Goal: Task Accomplishment & Management: Manage account settings

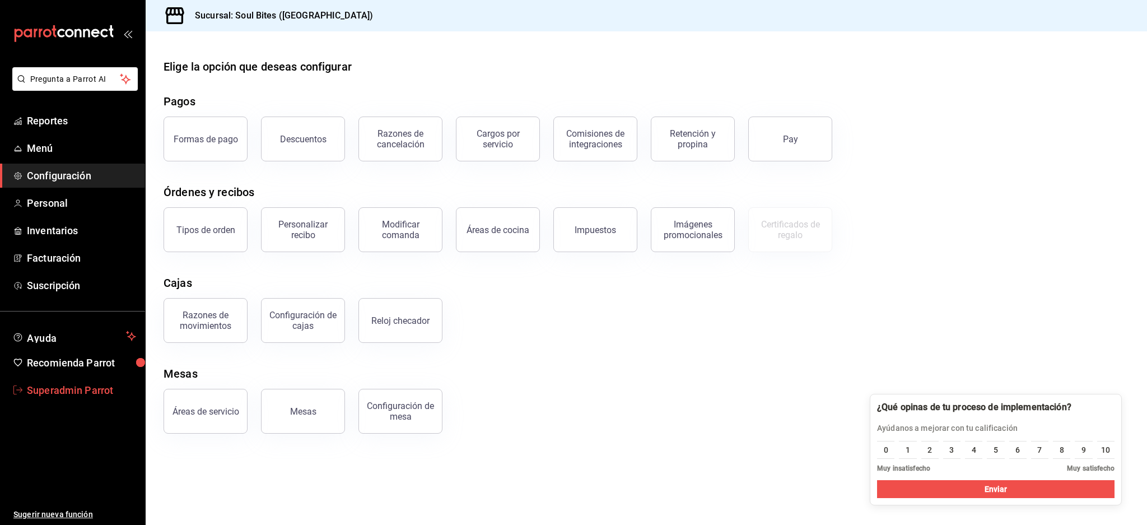
click at [73, 379] on link "Superadmin Parrot" at bounding box center [72, 390] width 145 height 24
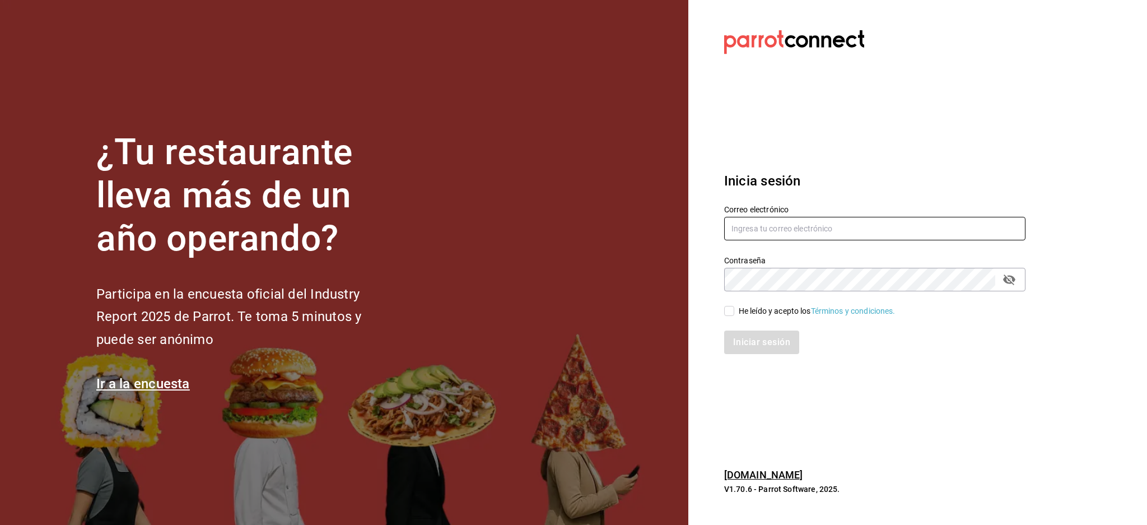
click at [804, 225] on input "text" at bounding box center [874, 229] width 301 height 24
paste input "matadechile@metepec.com"
type input "matadechile@metepec.com"
click at [756, 312] on div "He leído y acepto los Términos y condiciones." at bounding box center [817, 311] width 157 height 12
click at [734, 312] on input "He leído y acepto los Términos y condiciones." at bounding box center [729, 311] width 10 height 10
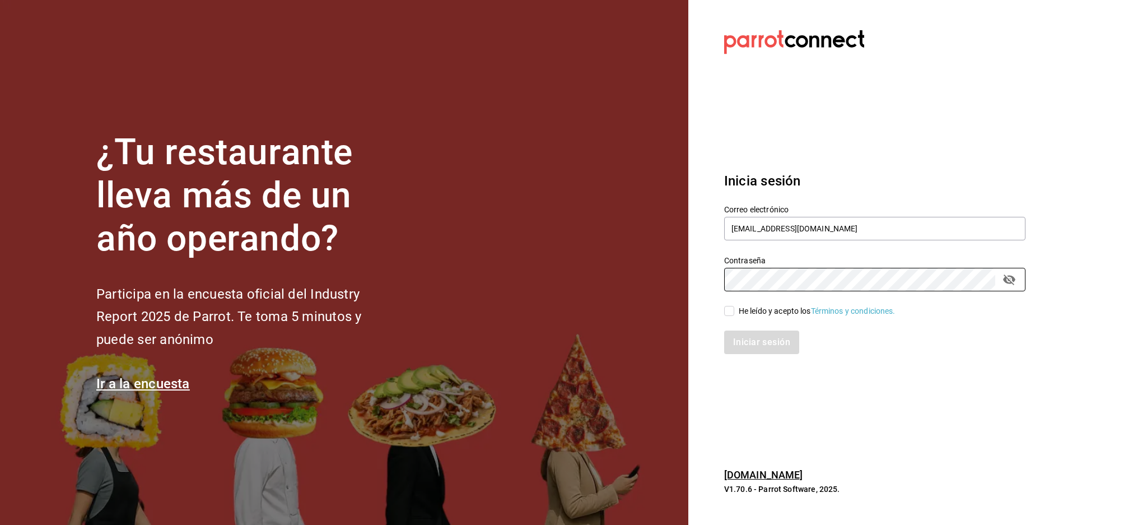
checkbox input "true"
click at [760, 342] on button "Iniciar sesión" at bounding box center [762, 343] width 76 height 24
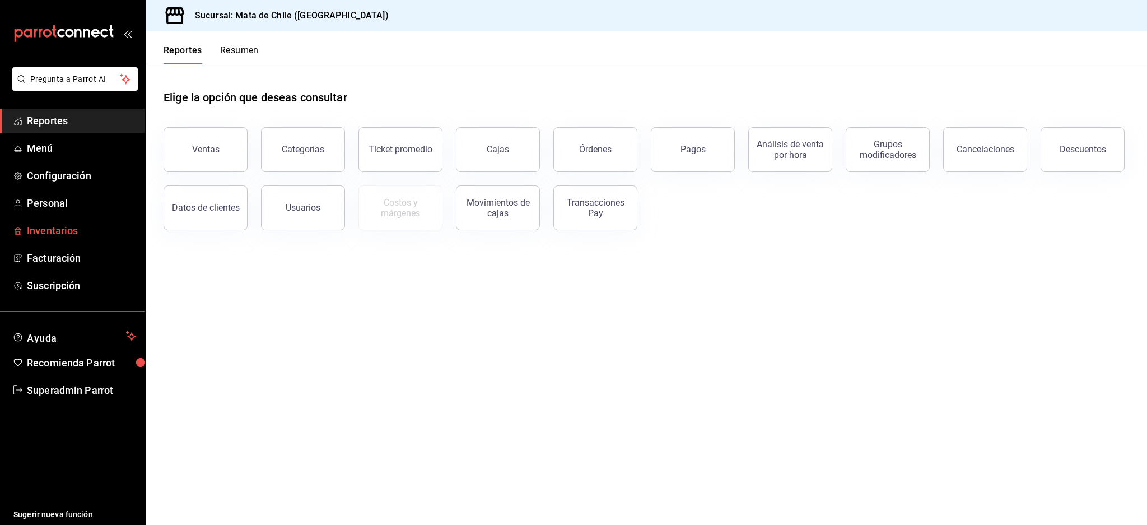
click at [48, 225] on span "Inventarios" at bounding box center [81, 230] width 109 height 15
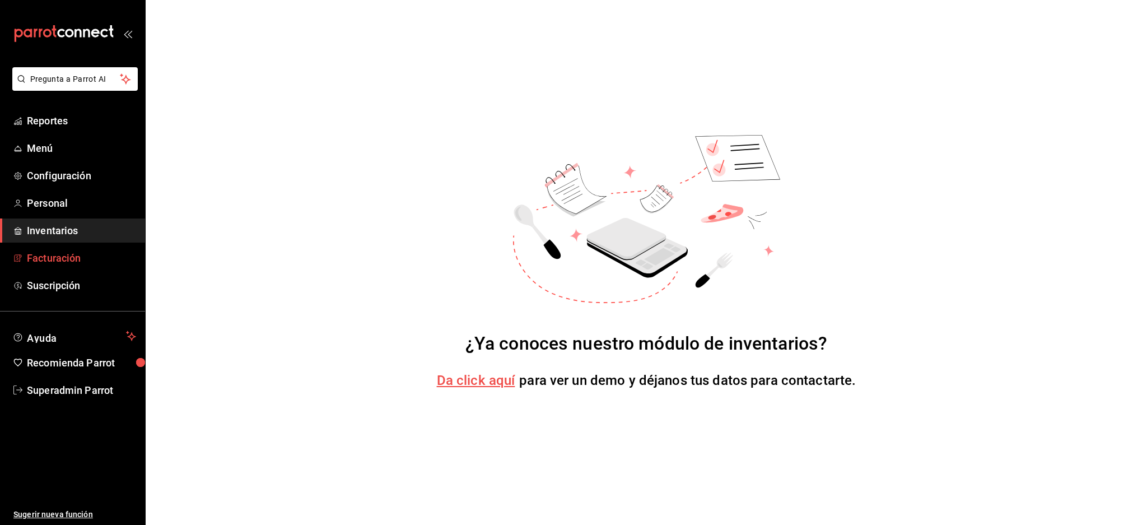
click at [62, 253] on span "Facturación" at bounding box center [81, 257] width 109 height 15
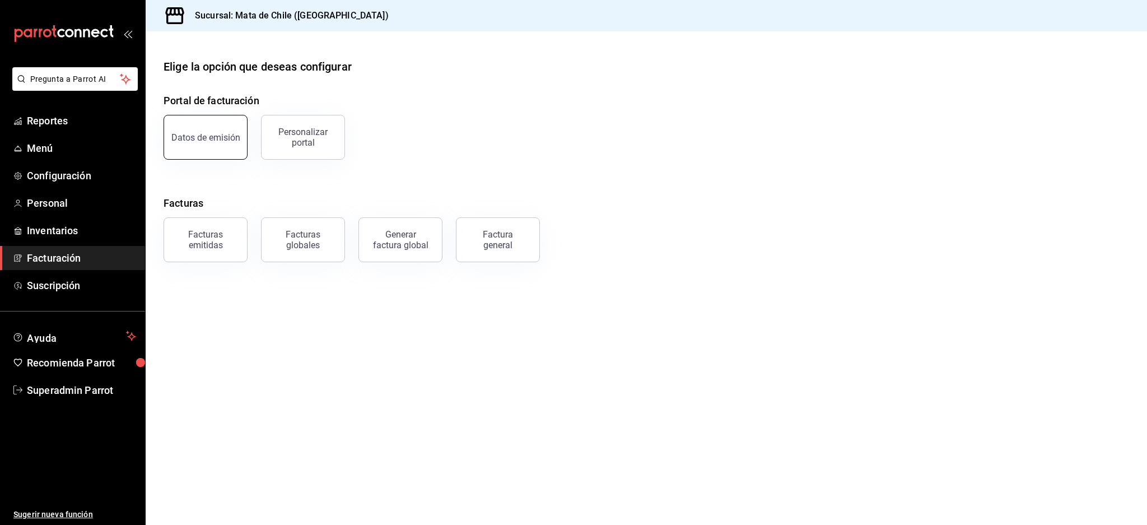
click at [183, 119] on button "Datos de emisión" at bounding box center [206, 137] width 84 height 45
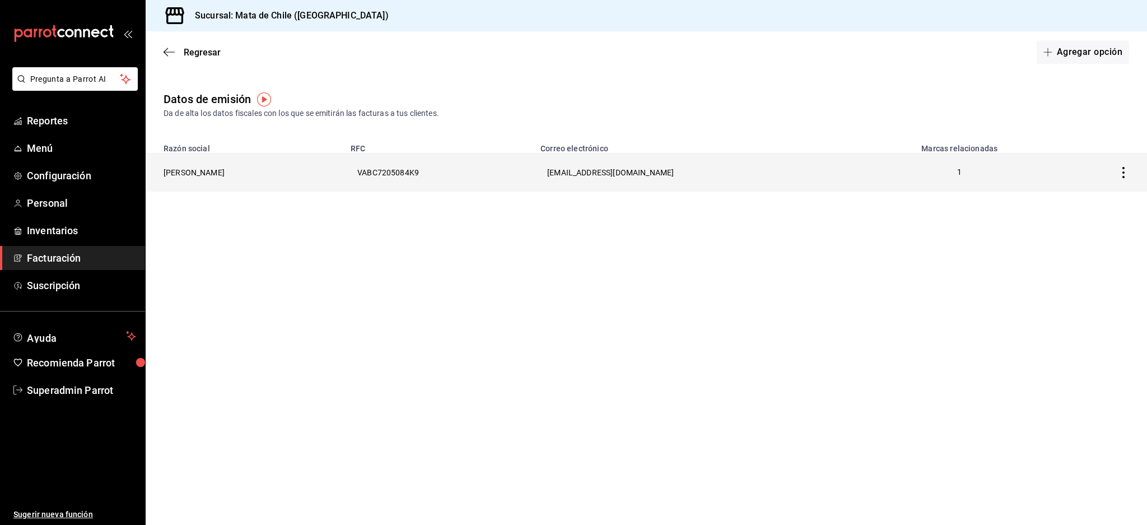
click at [213, 161] on th "[PERSON_NAME]" at bounding box center [245, 172] width 198 height 39
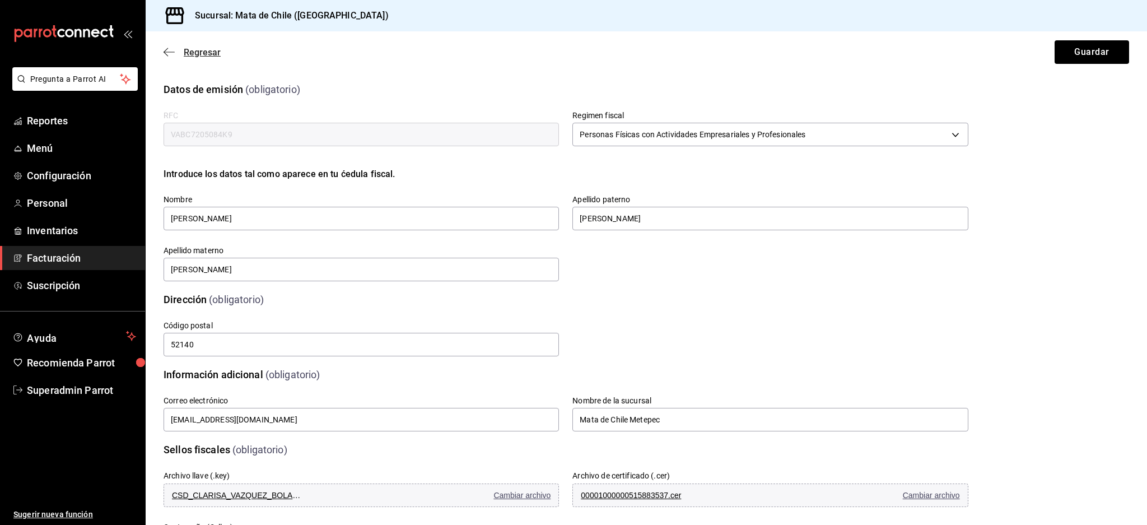
click at [169, 48] on icon "button" at bounding box center [169, 52] width 11 height 10
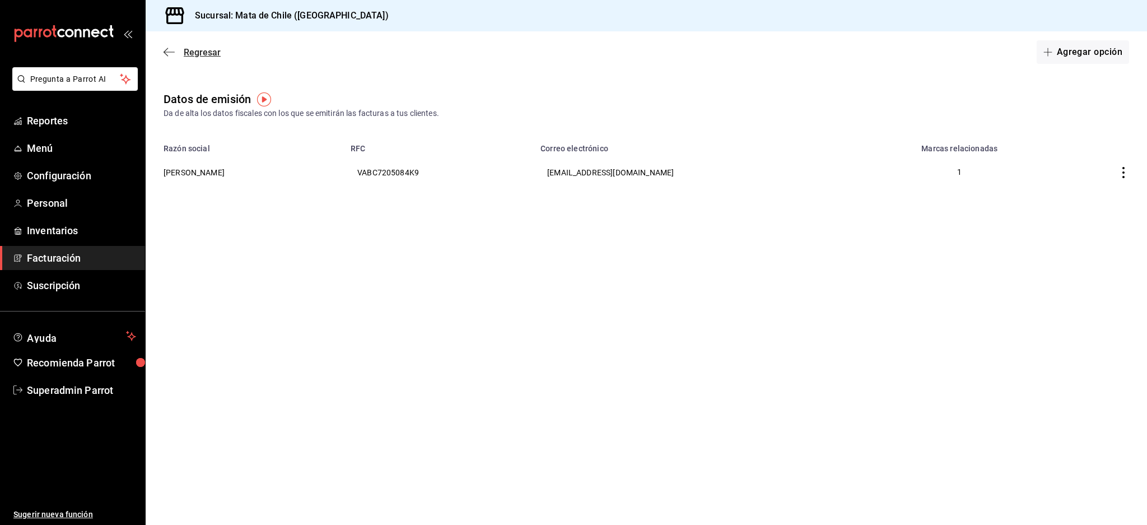
click at [172, 47] on icon "button" at bounding box center [169, 52] width 11 height 10
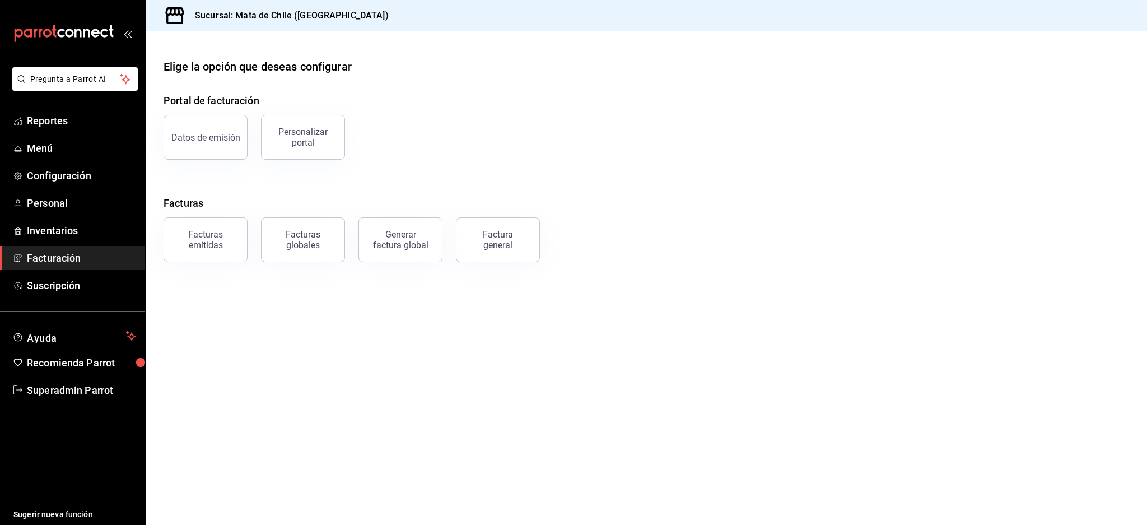
click at [37, 258] on span "Facturación" at bounding box center [81, 257] width 109 height 15
click at [276, 153] on button "Personalizar portal" at bounding box center [303, 137] width 84 height 45
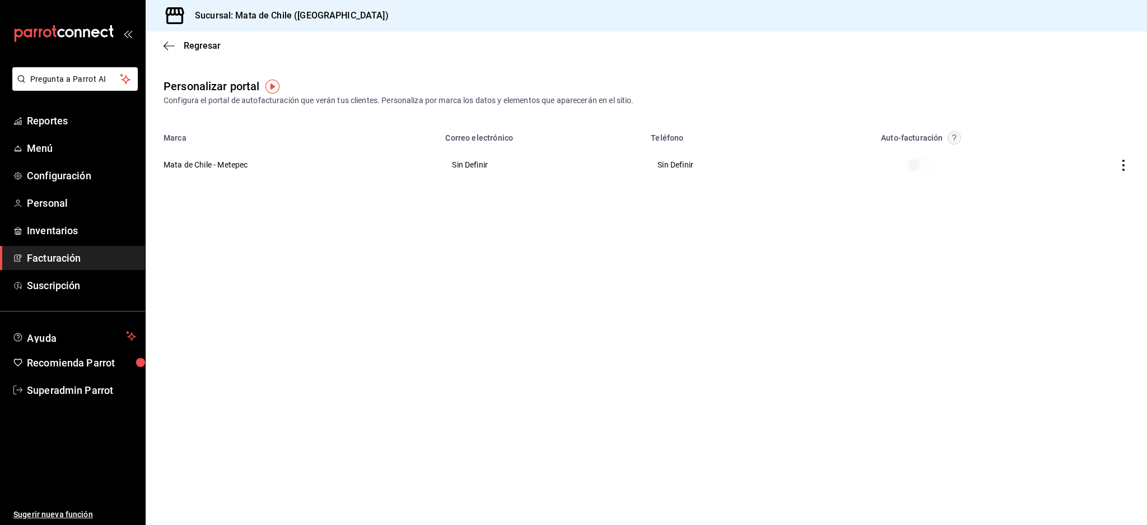
click at [931, 164] on span at bounding box center [921, 164] width 27 height 13
click at [1124, 165] on icon "button" at bounding box center [1124, 165] width 2 height 11
click at [480, 259] on div at bounding box center [573, 262] width 1147 height 525
drag, startPoint x: 157, startPoint y: 165, endPoint x: 1092, endPoint y: 165, distance: 935.0
click at [1092, 165] on tr "Mata de Chile - Metepec Sin Definir Sin Definir" at bounding box center [647, 165] width 1002 height 40
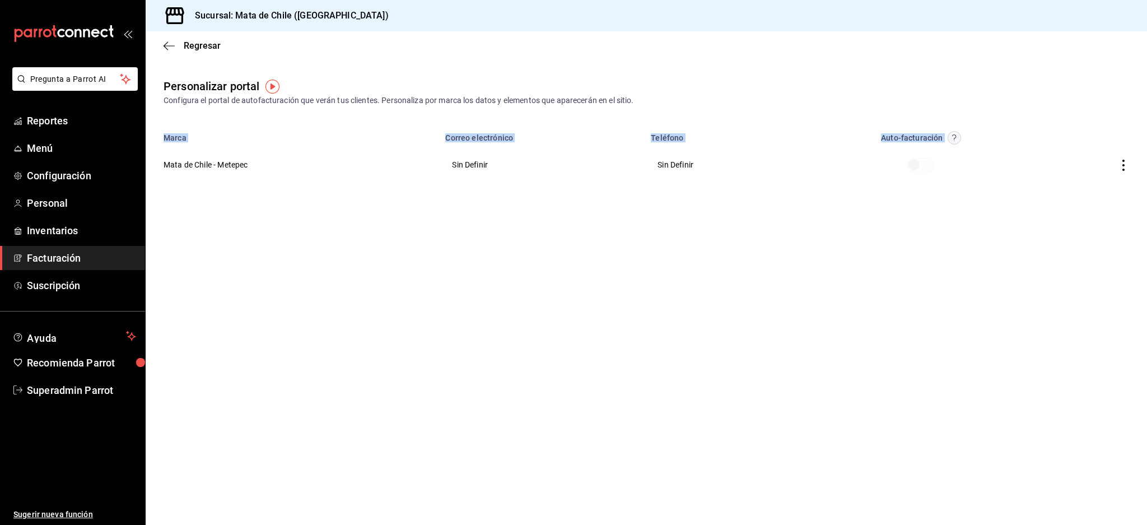
click at [1125, 160] on icon "button" at bounding box center [1123, 165] width 11 height 11
click at [1072, 155] on li "Editar" at bounding box center [1073, 151] width 112 height 29
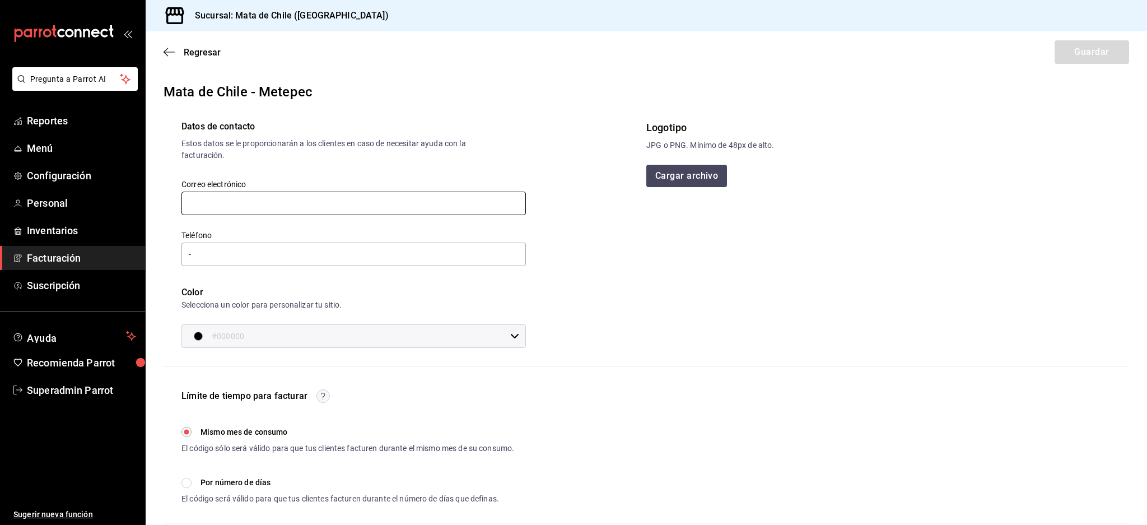
click at [267, 196] on input "text" at bounding box center [354, 204] width 345 height 24
click at [203, 254] on input "-" at bounding box center [354, 255] width 345 height 24
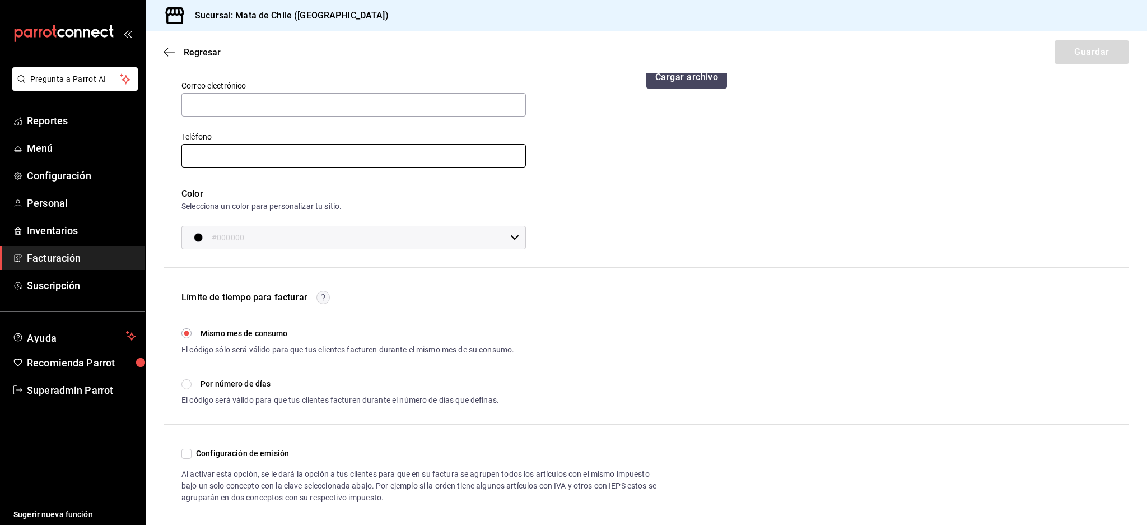
scroll to position [108, 0]
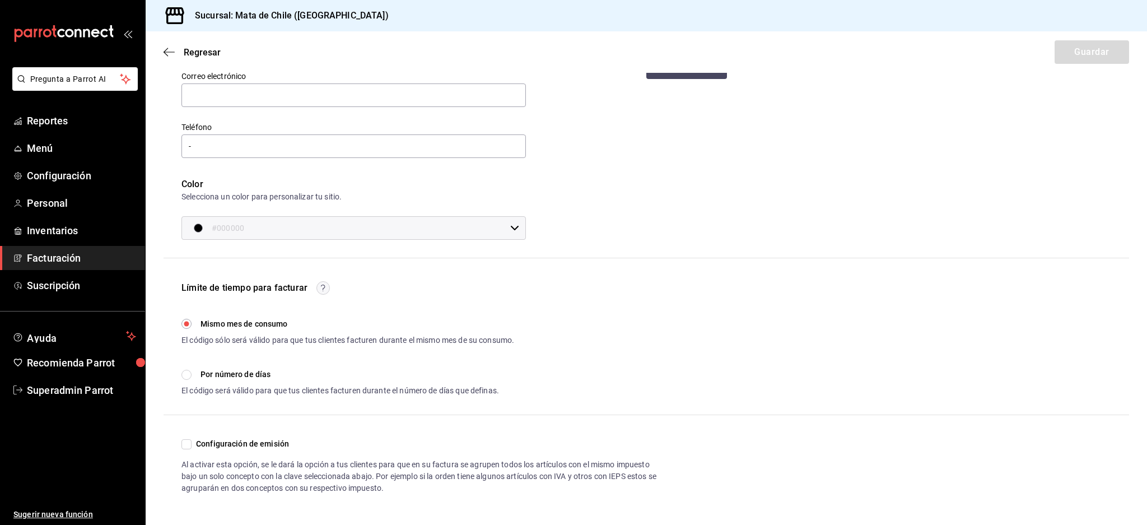
click at [193, 374] on label "Por número de días" at bounding box center [226, 375] width 89 height 12
click at [192, 374] on input "Por número de días" at bounding box center [187, 375] width 10 height 10
radio input "true"
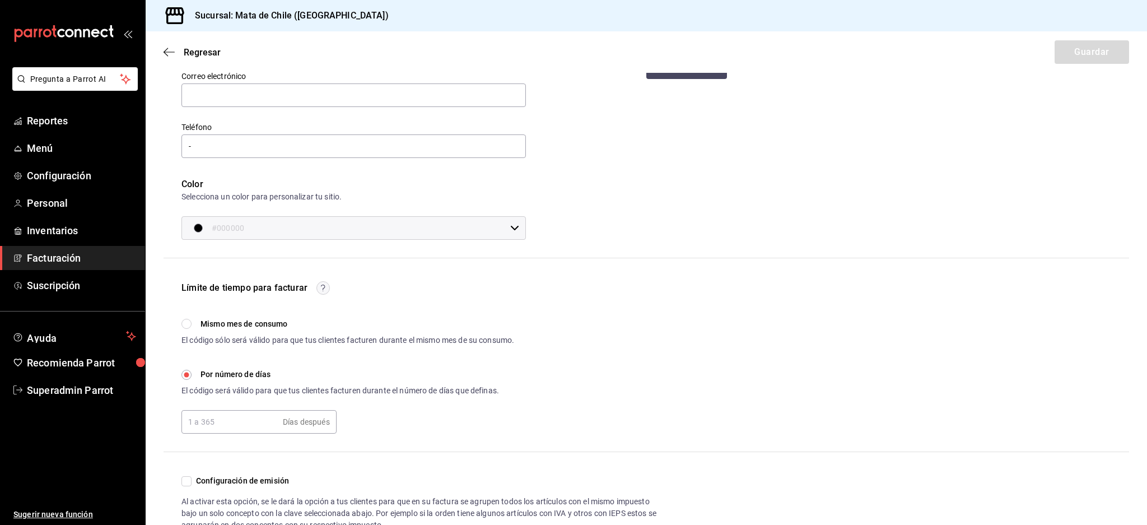
click at [229, 427] on input "text" at bounding box center [230, 422] width 97 height 22
click at [214, 323] on span "Mismo mes de consumo" at bounding box center [244, 324] width 87 height 12
click at [192, 323] on input "Mismo mes de consumo" at bounding box center [187, 324] width 10 height 10
radio input "true"
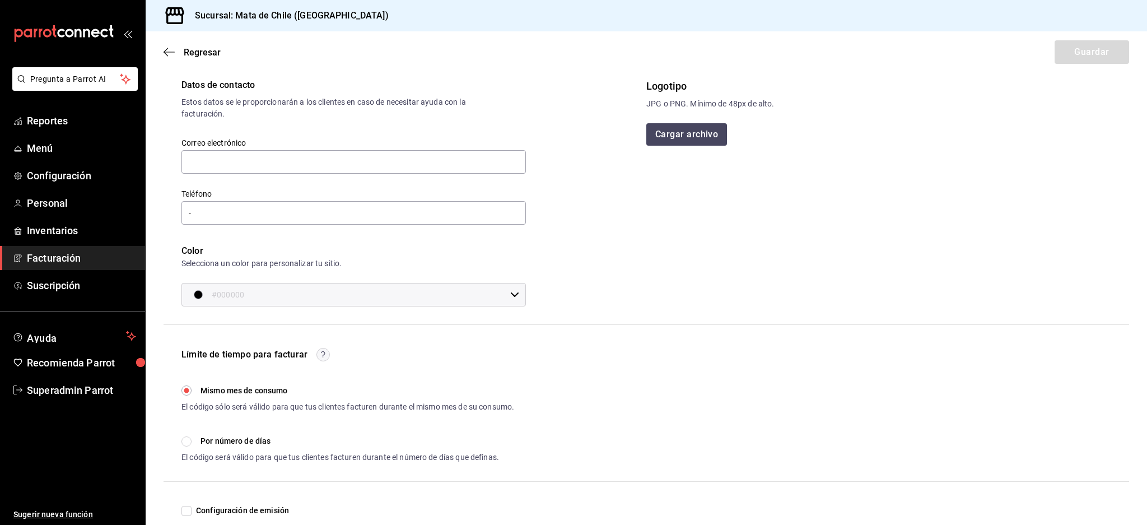
scroll to position [0, 0]
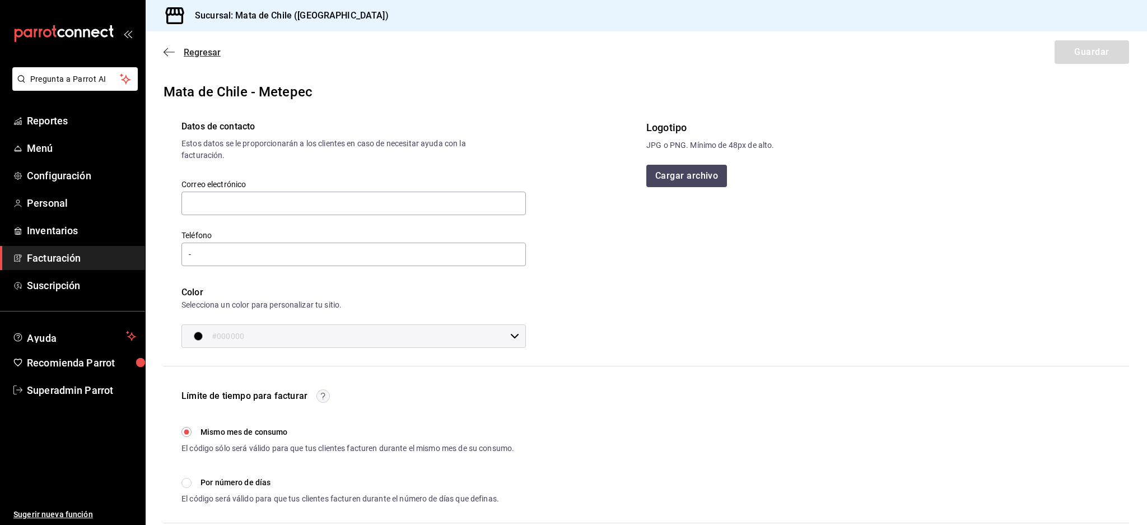
click at [164, 49] on icon "button" at bounding box center [169, 52] width 11 height 10
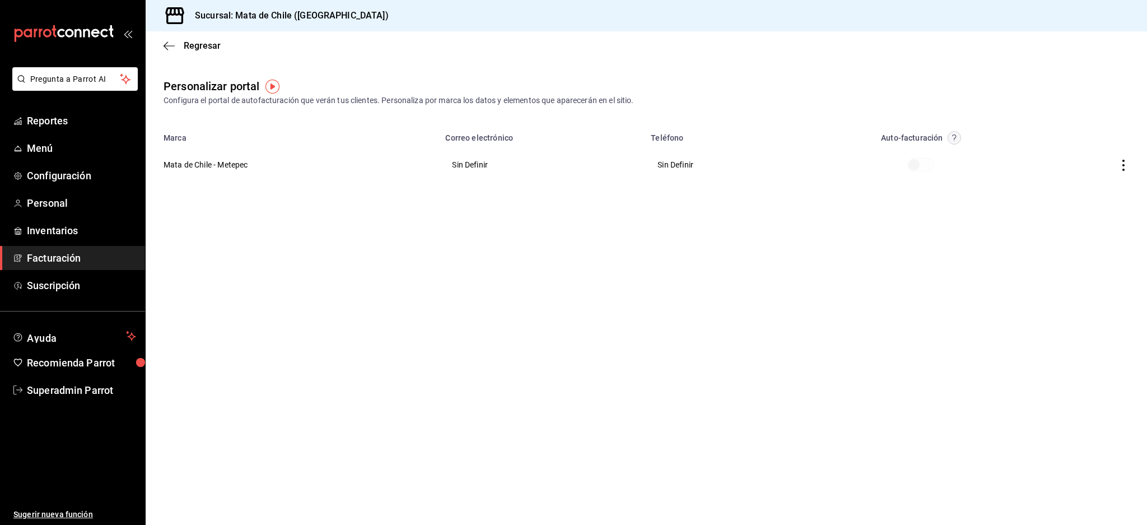
click at [1132, 162] on th at bounding box center [1093, 165] width 108 height 40
click at [1124, 164] on icon "button" at bounding box center [1123, 165] width 11 height 11
click at [1068, 159] on li "Editar" at bounding box center [1073, 151] width 112 height 29
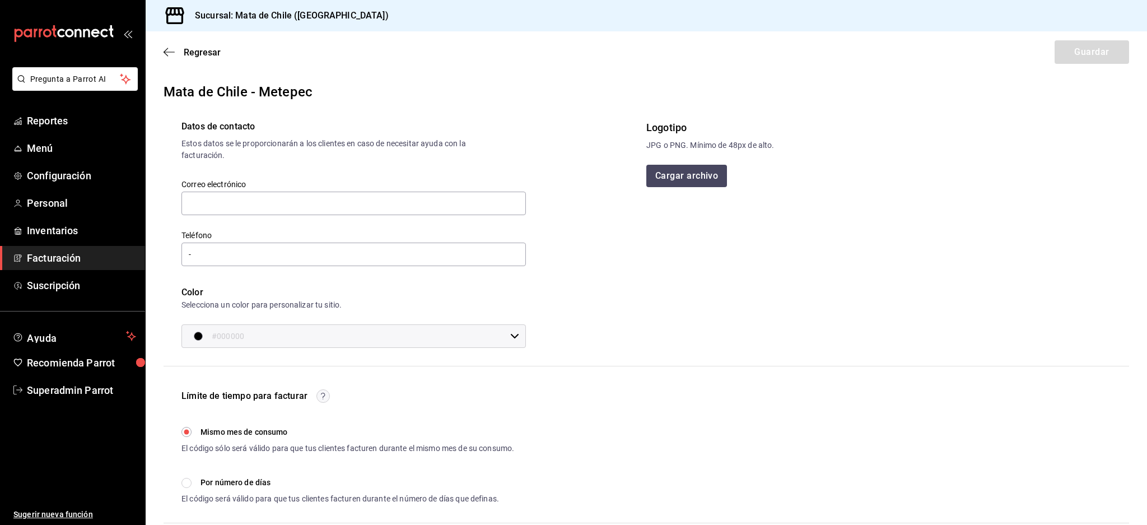
click at [162, 49] on div "Regresar Guardar" at bounding box center [647, 51] width 1002 height 41
click at [168, 49] on icon "button" at bounding box center [169, 52] width 11 height 10
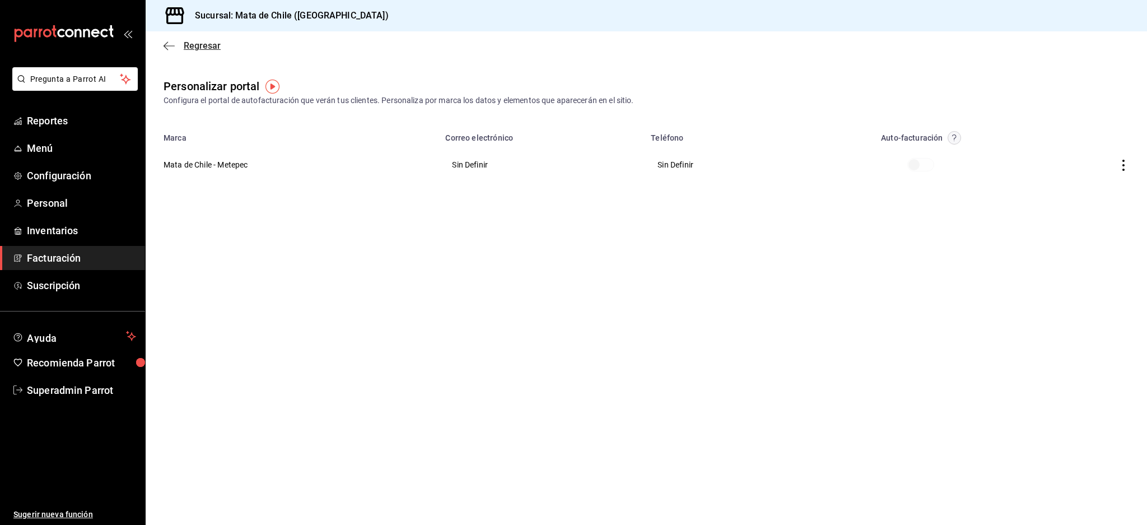
click at [174, 45] on icon "button" at bounding box center [169, 45] width 11 height 1
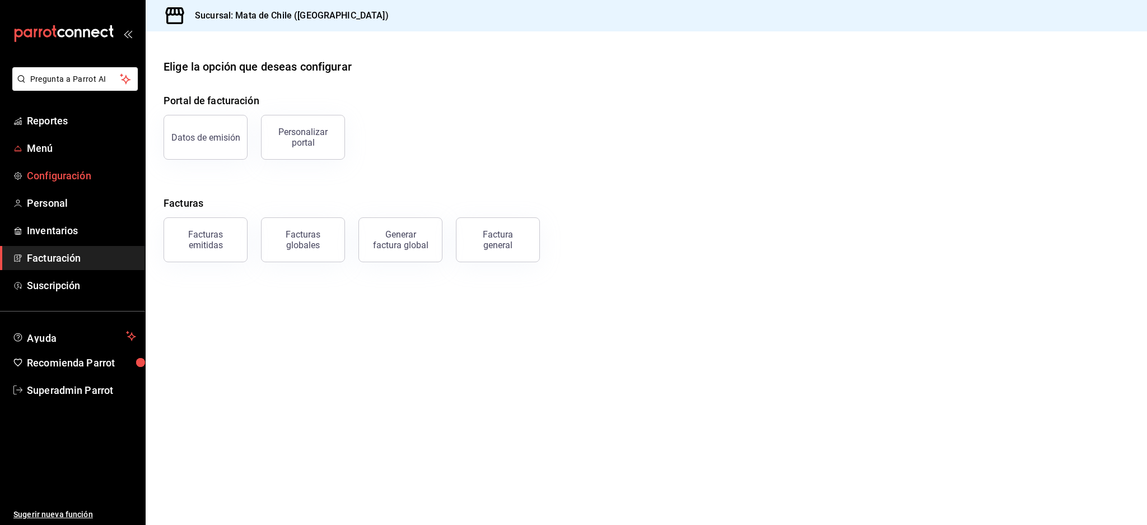
click at [61, 171] on span "Configuración" at bounding box center [81, 175] width 109 height 15
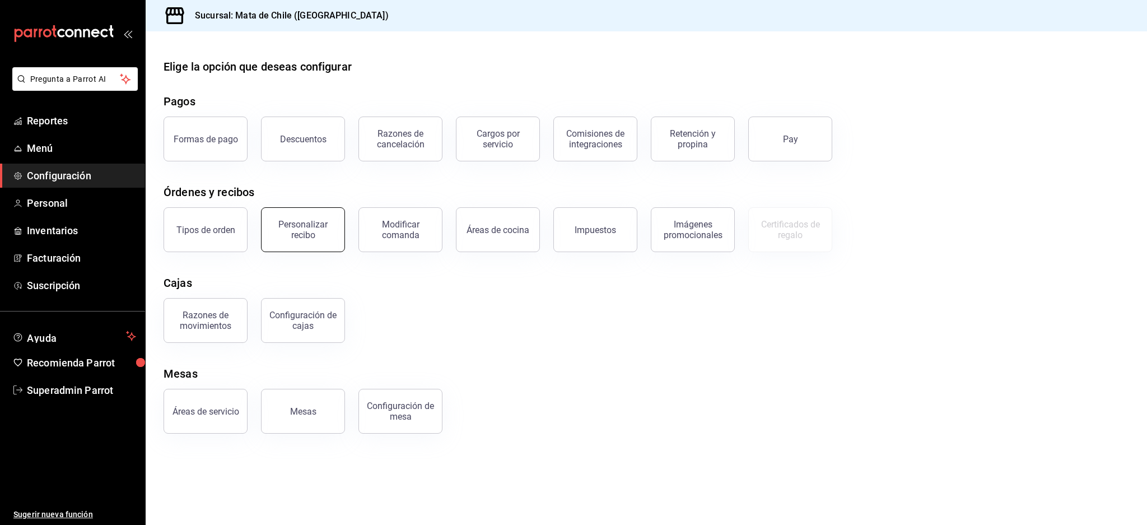
click at [317, 233] on div "Personalizar recibo" at bounding box center [302, 229] width 69 height 21
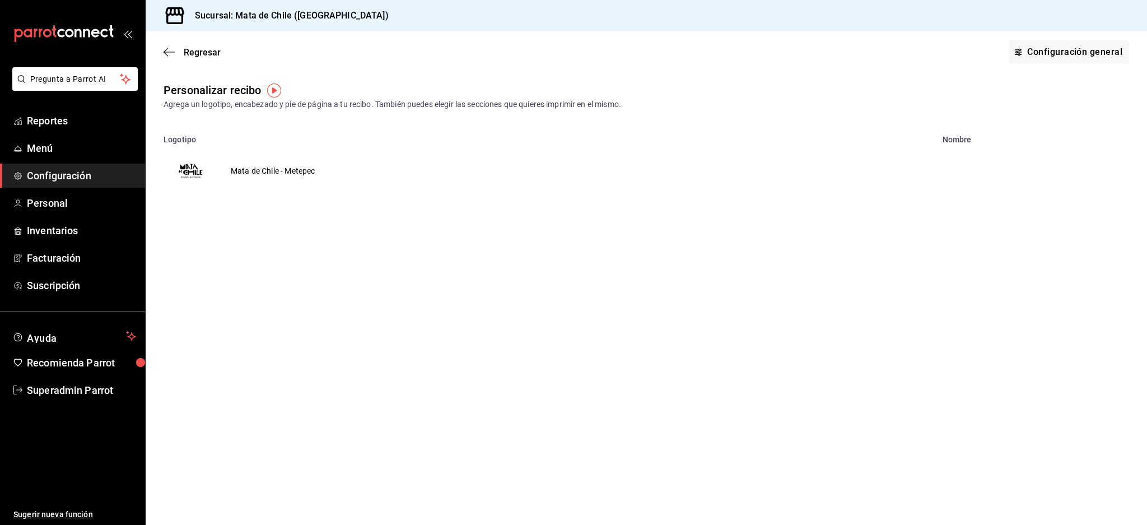
click at [258, 167] on td "Mata de Chile - Metepec" at bounding box center [272, 171] width 111 height 54
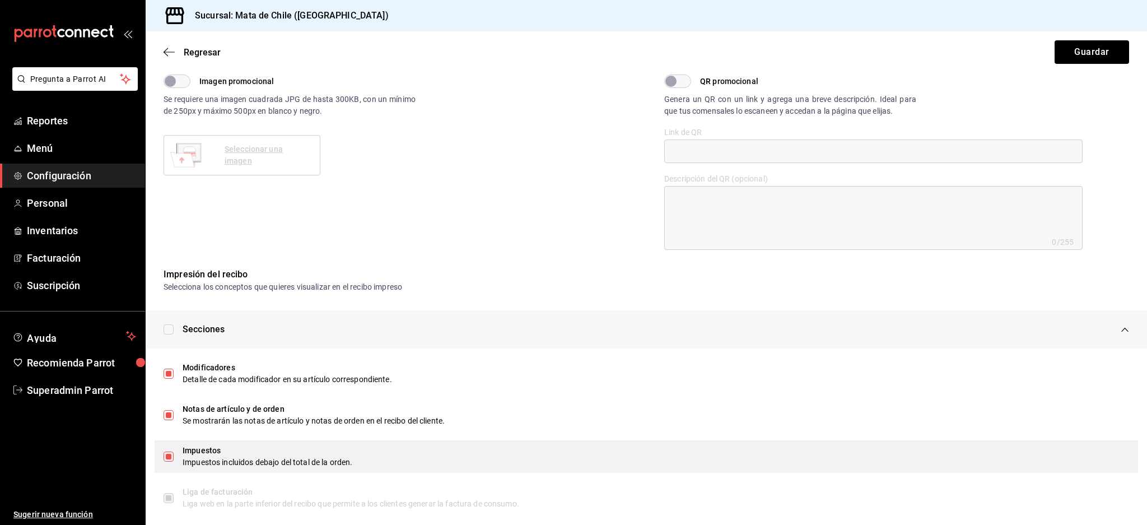
type textarea "x"
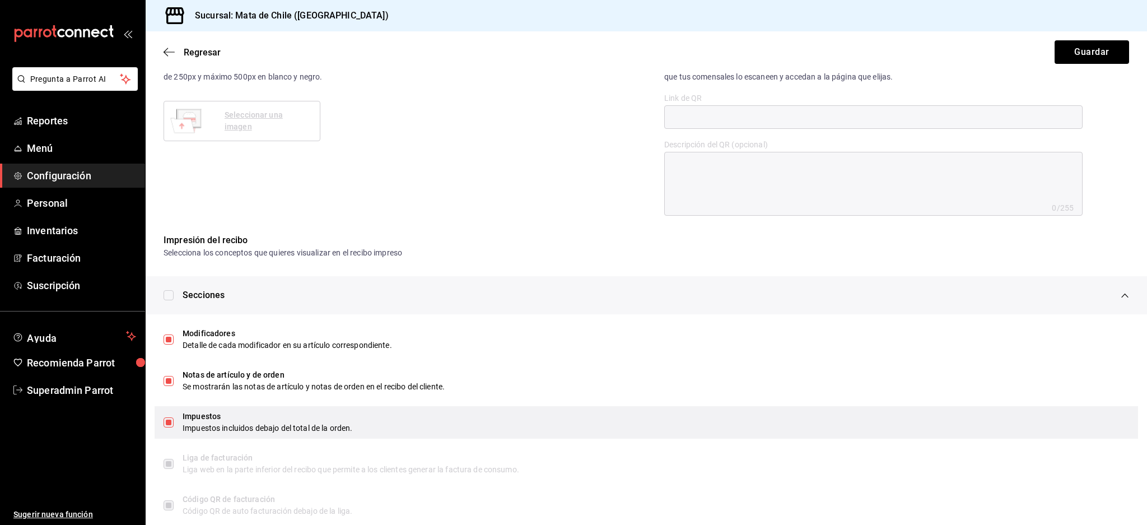
scroll to position [420, 0]
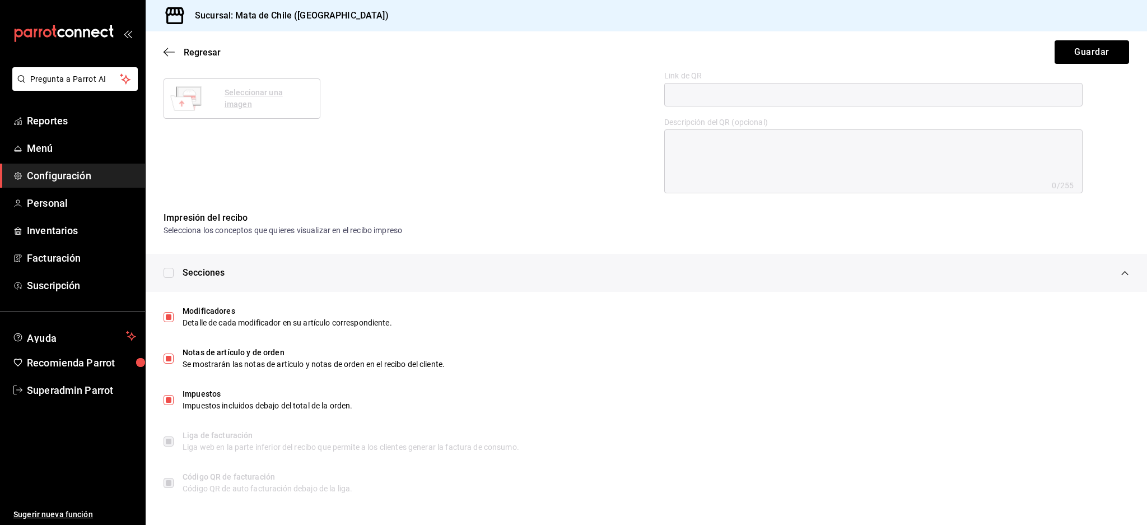
click at [68, 174] on span "Configuración" at bounding box center [81, 175] width 109 height 15
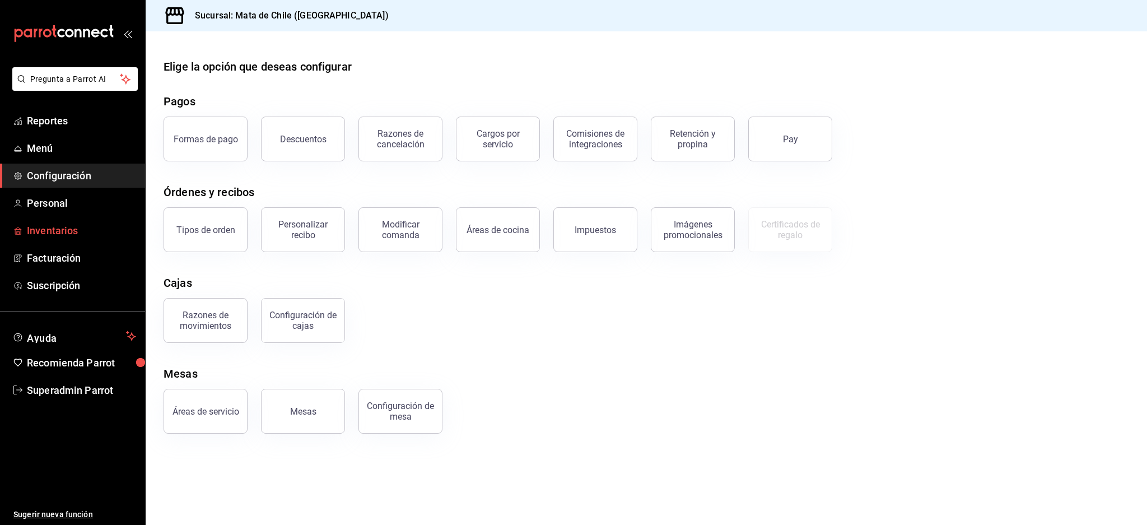
click at [63, 231] on span "Inventarios" at bounding box center [81, 230] width 109 height 15
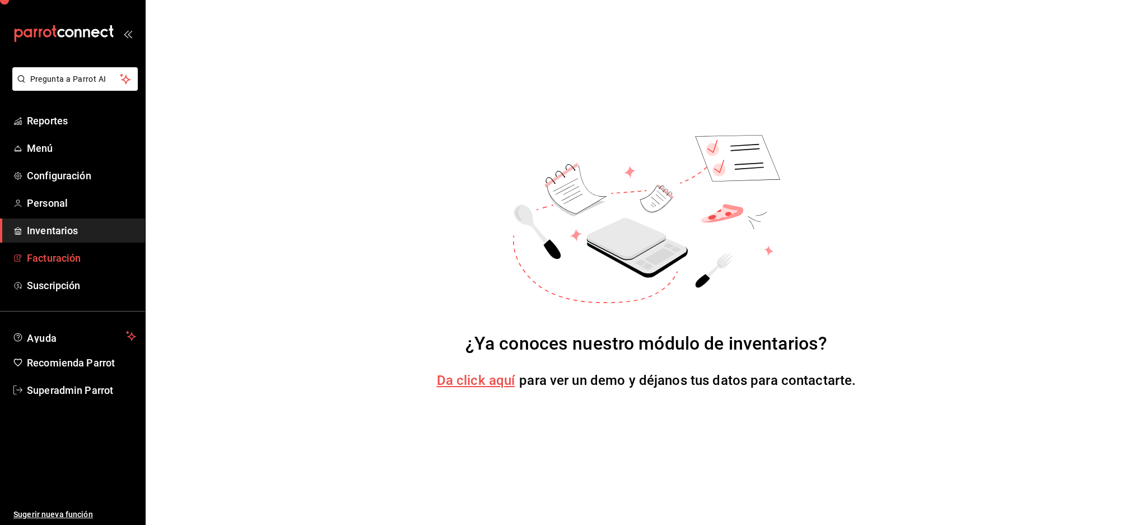
click at [68, 260] on span "Facturación" at bounding box center [81, 257] width 109 height 15
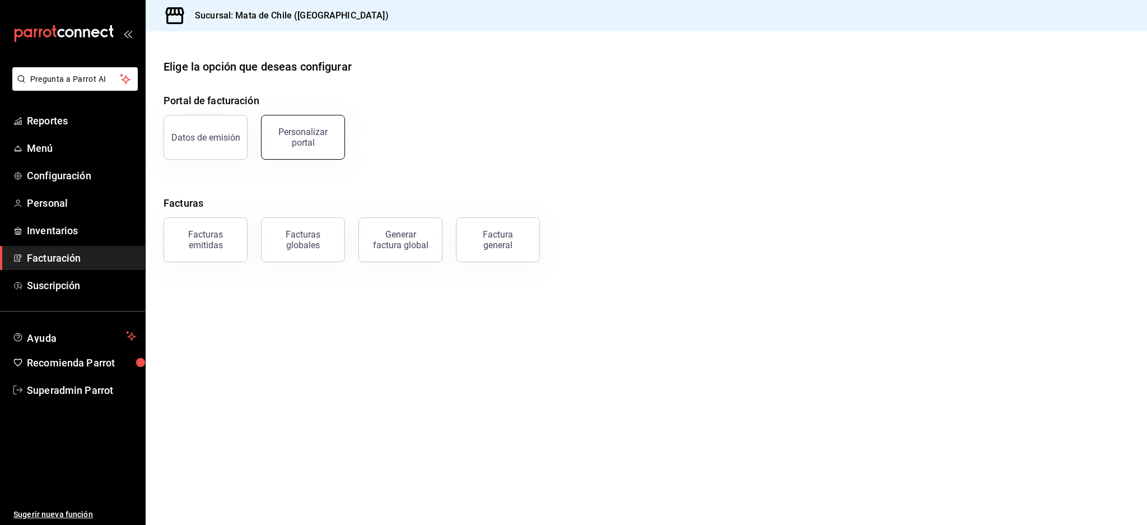
click at [296, 139] on div "Personalizar portal" at bounding box center [302, 137] width 69 height 21
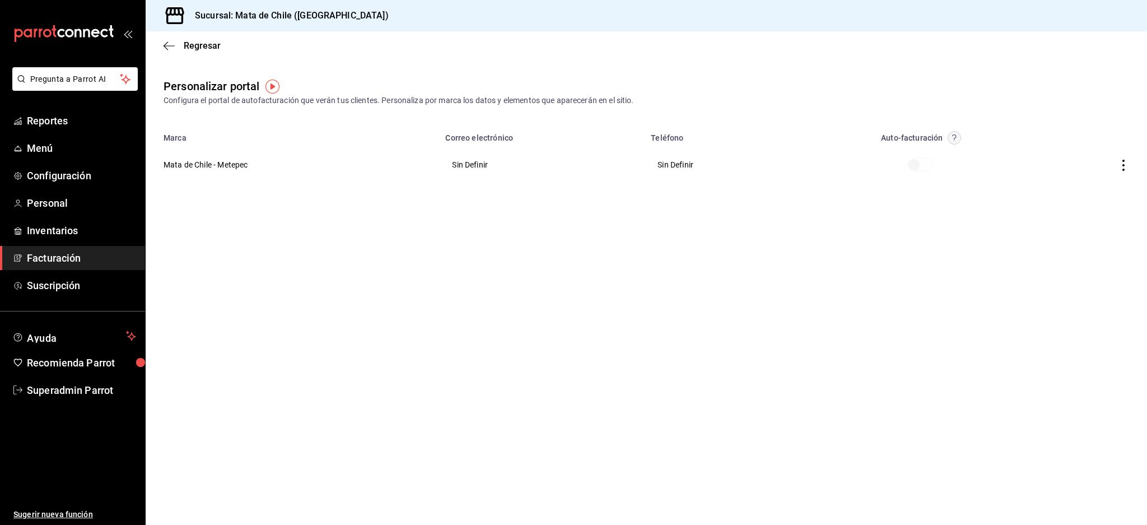
click at [1124, 165] on icon "button" at bounding box center [1124, 165] width 2 height 11
click at [1067, 150] on span "Editar" at bounding box center [1050, 151] width 38 height 11
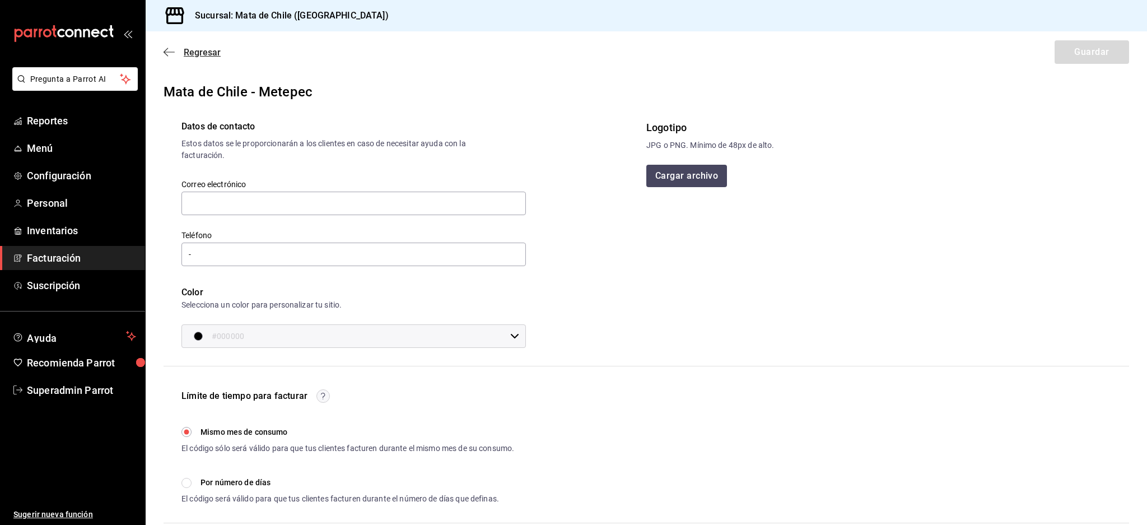
click at [172, 49] on icon "button" at bounding box center [169, 52] width 11 height 10
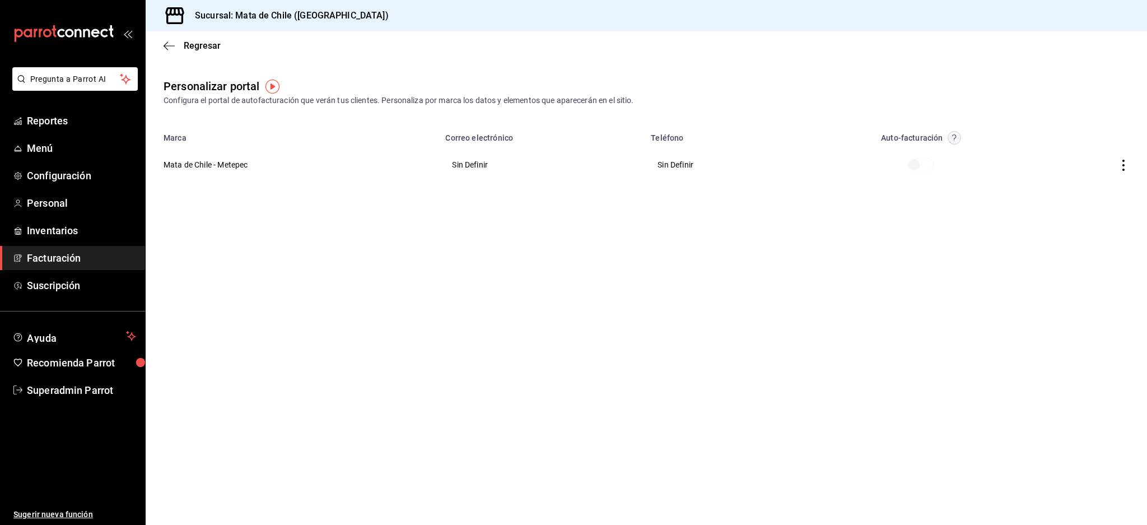
click at [1124, 169] on icon "button" at bounding box center [1124, 165] width 2 height 11
click at [1067, 150] on span "Editar" at bounding box center [1050, 151] width 38 height 11
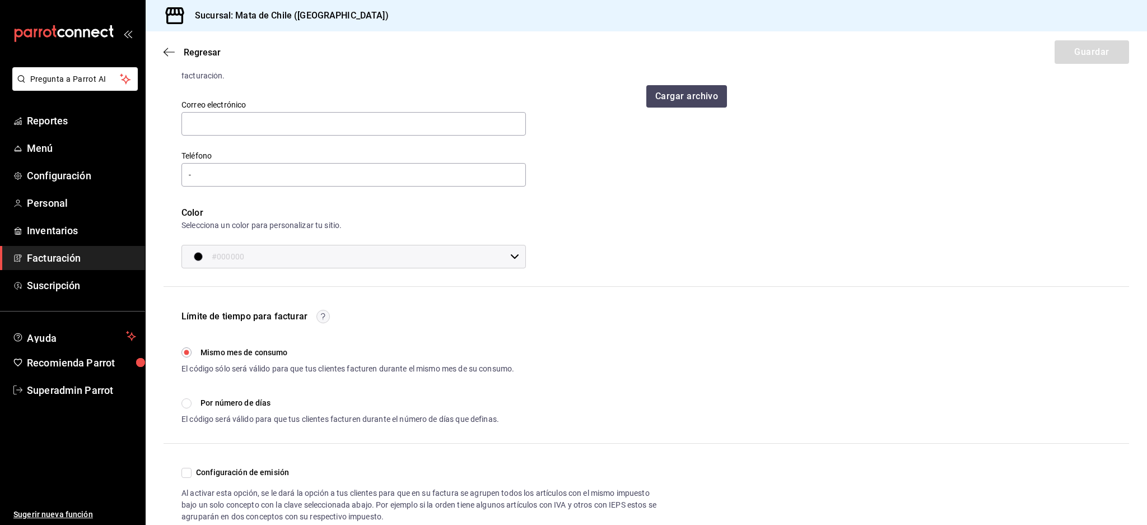
scroll to position [108, 0]
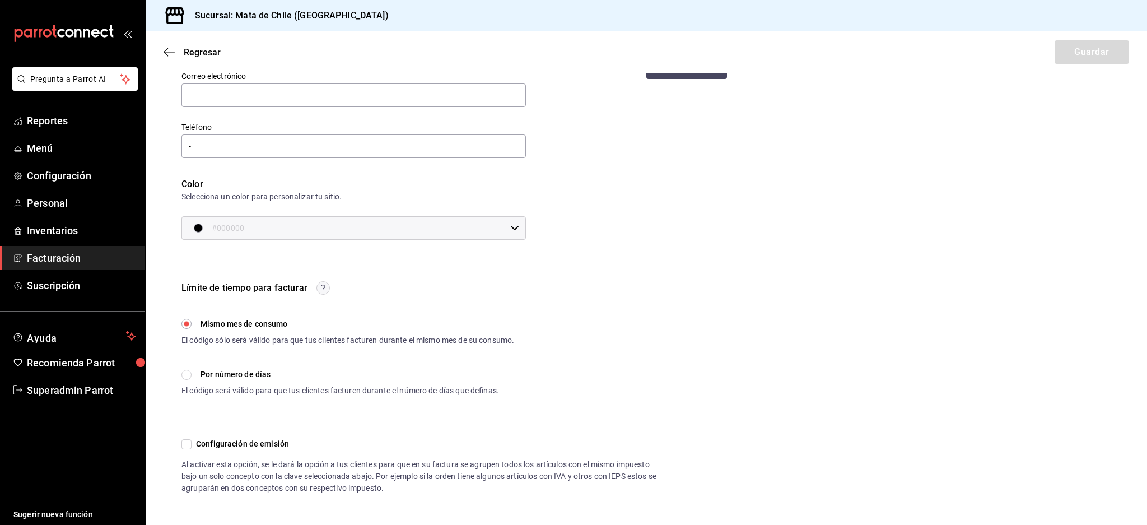
click at [196, 442] on span "Configuración de emisión" at bounding box center [240, 444] width 97 height 12
click at [192, 442] on input "Configuración de emisión" at bounding box center [187, 444] width 10 height 10
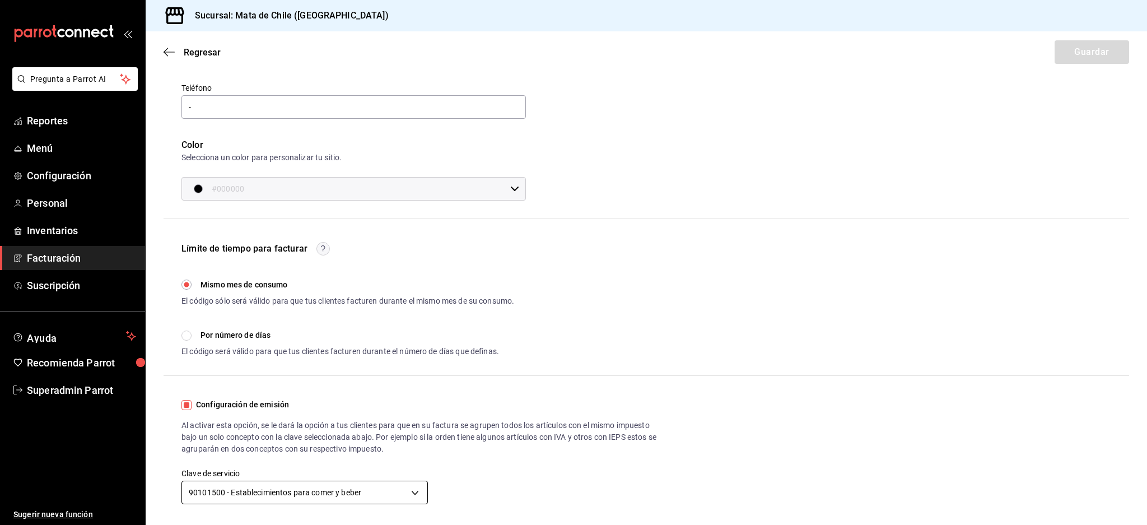
click at [329, 494] on body "Pregunta a Parrot AI Reportes Menú Configuración Personal Inventarios Facturaci…" at bounding box center [573, 262] width 1147 height 525
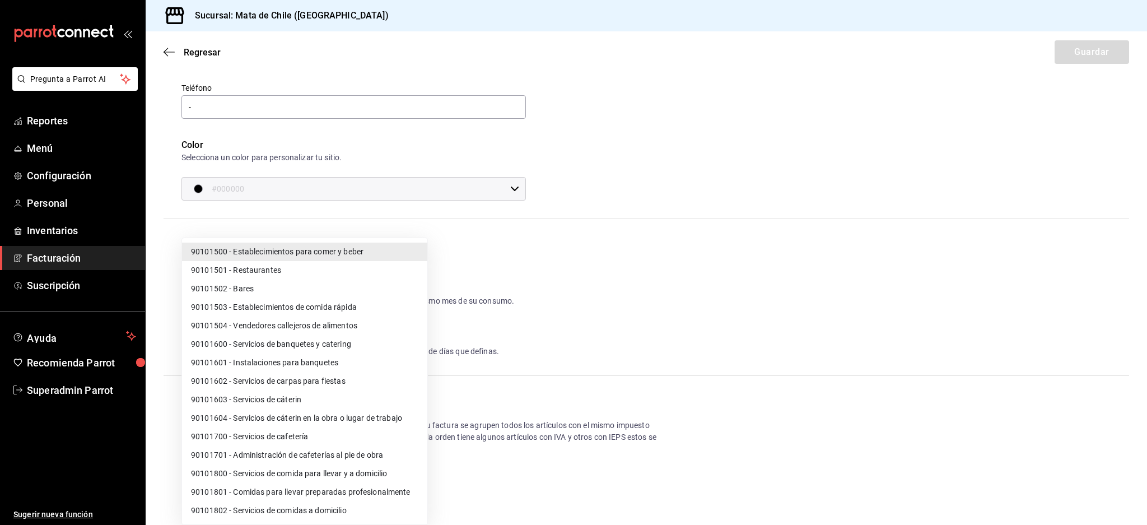
click at [536, 487] on div at bounding box center [573, 262] width 1147 height 525
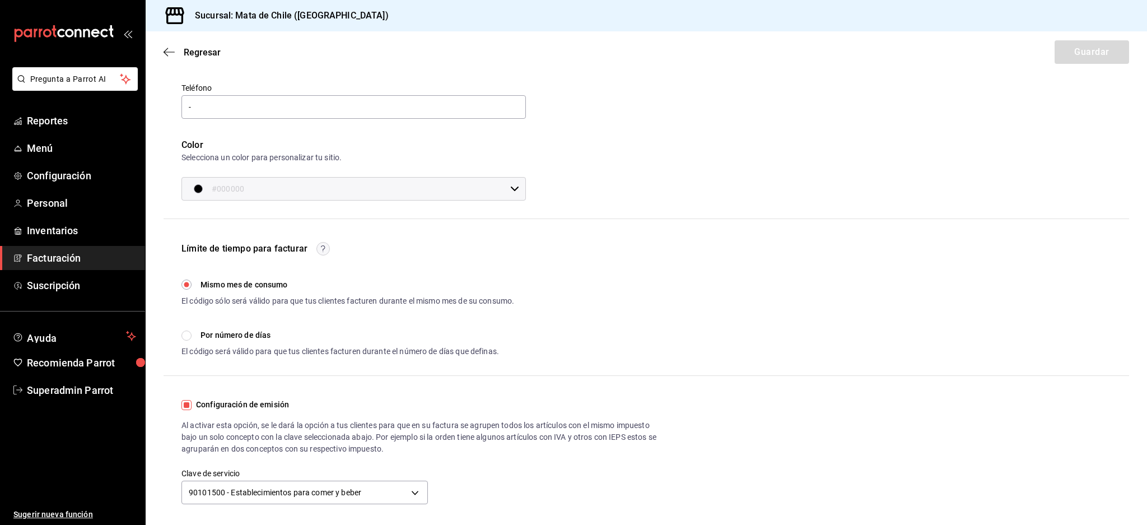
click at [201, 406] on span "Configuración de emisión" at bounding box center [240, 405] width 97 height 12
click at [192, 406] on input "Configuración de emisión" at bounding box center [187, 405] width 10 height 10
checkbox input "false"
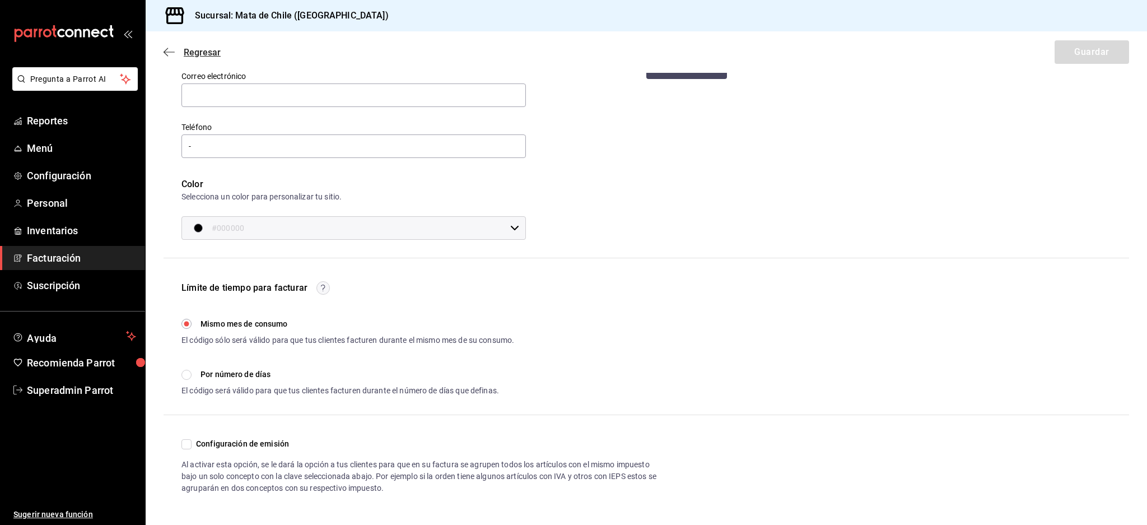
click at [168, 49] on icon "button" at bounding box center [169, 52] width 11 height 10
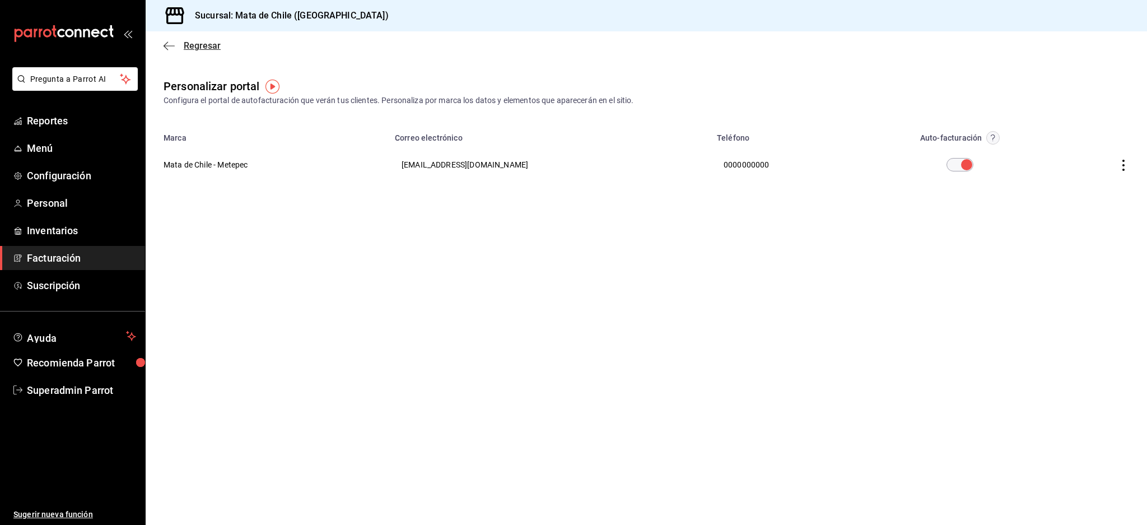
click at [174, 47] on icon "button" at bounding box center [169, 46] width 11 height 10
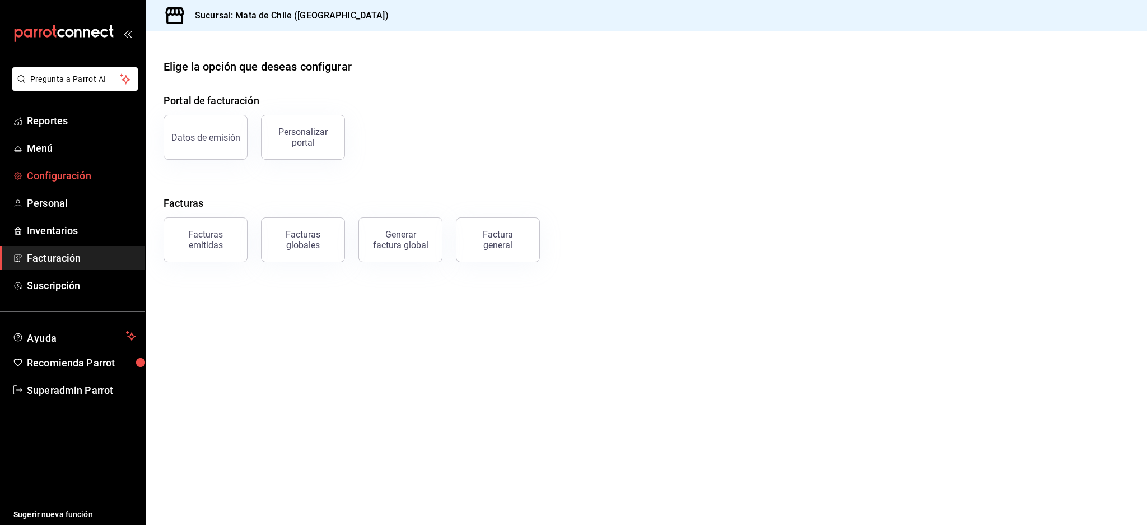
click at [57, 180] on span "Configuración" at bounding box center [81, 175] width 109 height 15
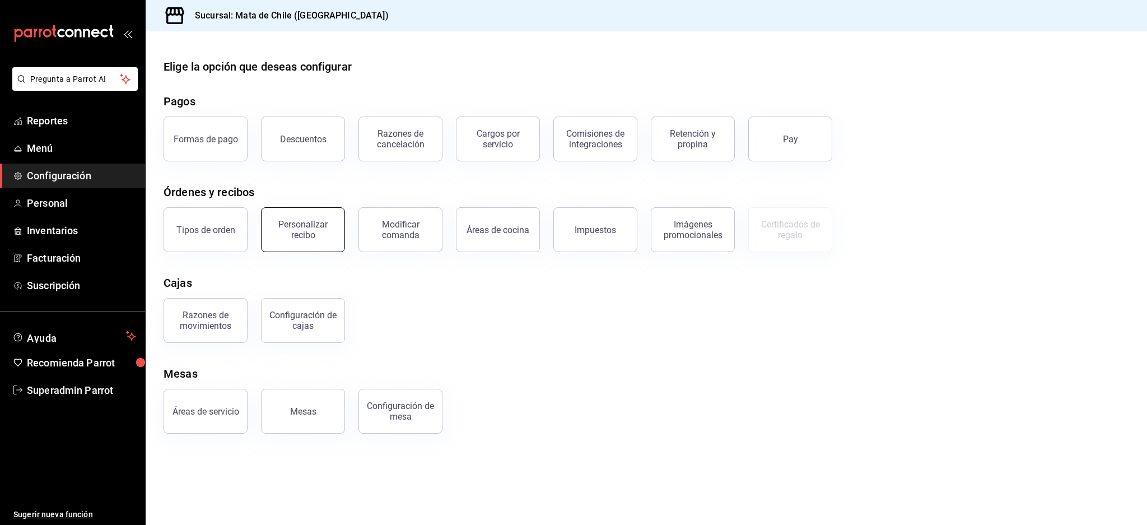
click at [325, 232] on div "Personalizar recibo" at bounding box center [302, 229] width 69 height 21
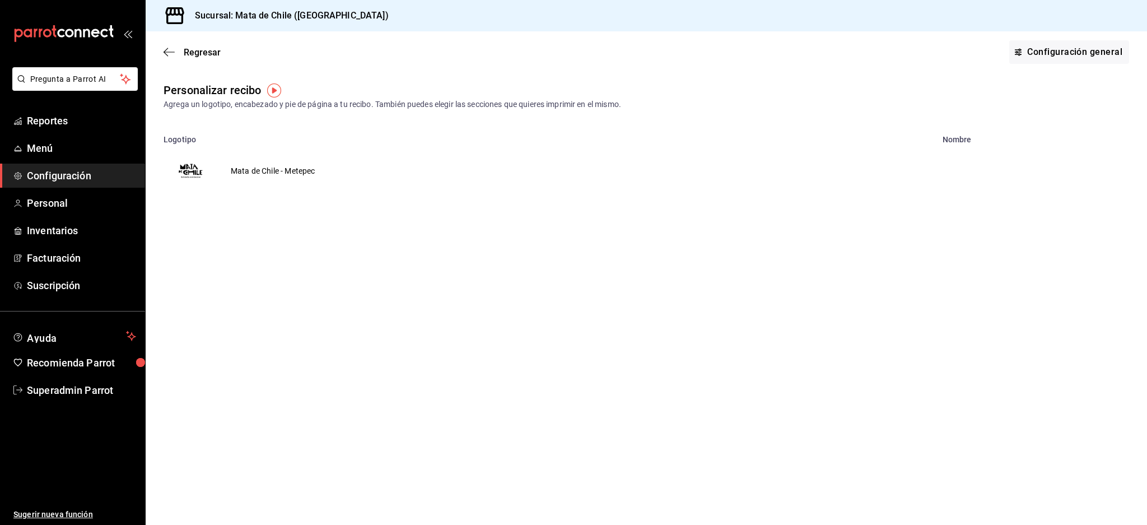
click at [263, 169] on td "Mata de Chile - Metepec" at bounding box center [272, 171] width 111 height 54
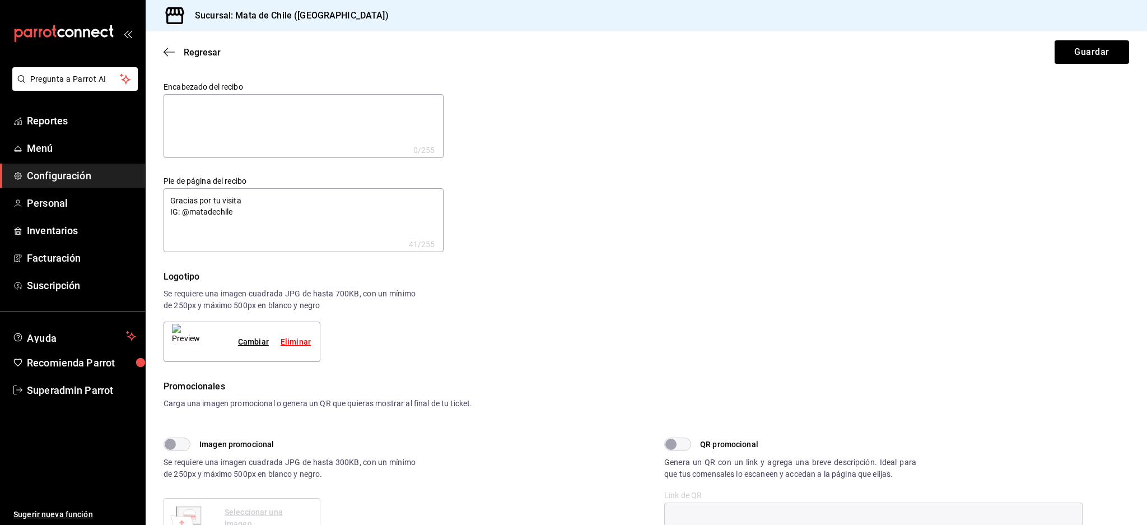
type textarea "x"
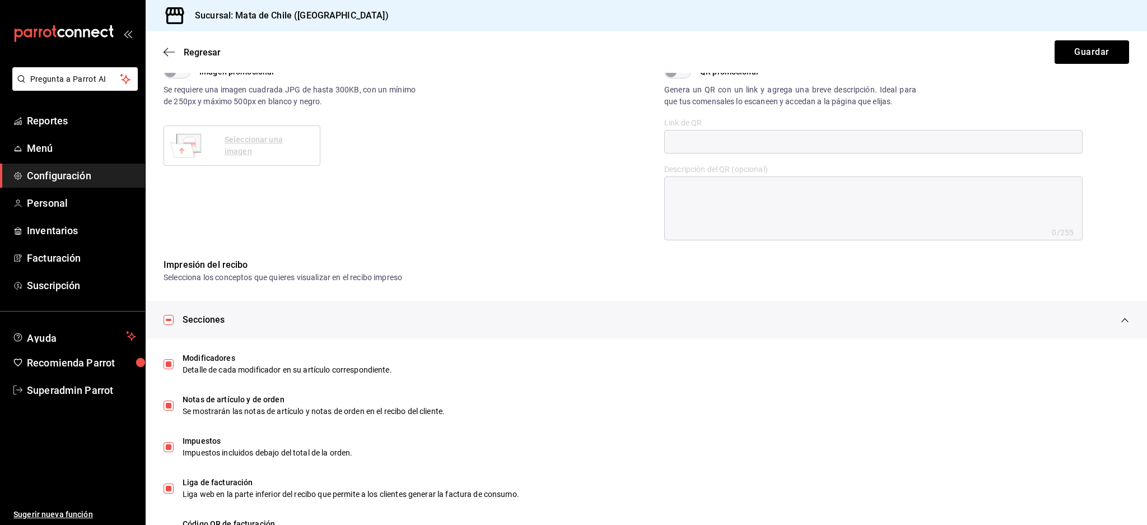
scroll to position [420, 0]
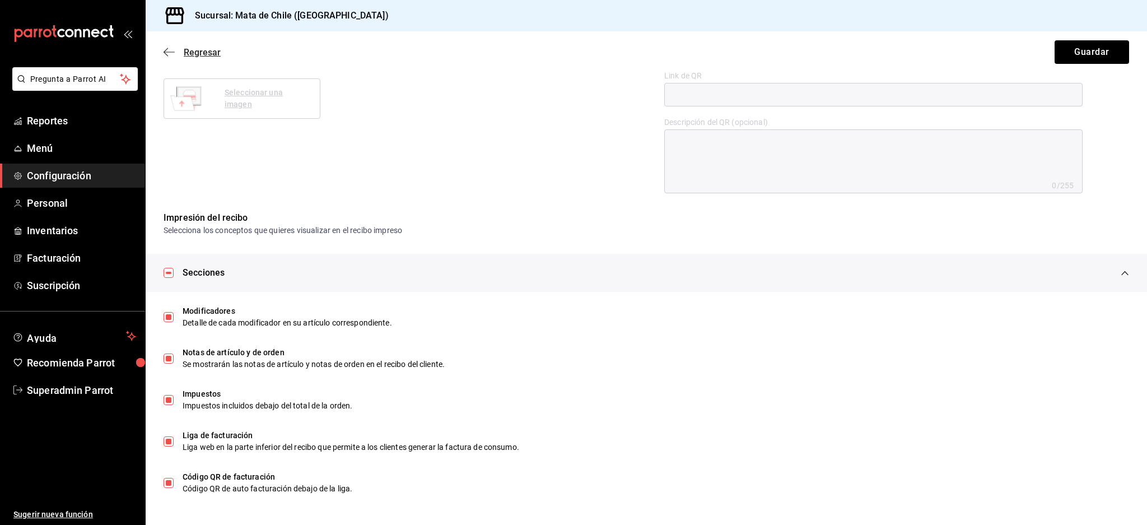
click at [171, 54] on icon "button" at bounding box center [169, 52] width 11 height 10
